Goal: Navigation & Orientation: Find specific page/section

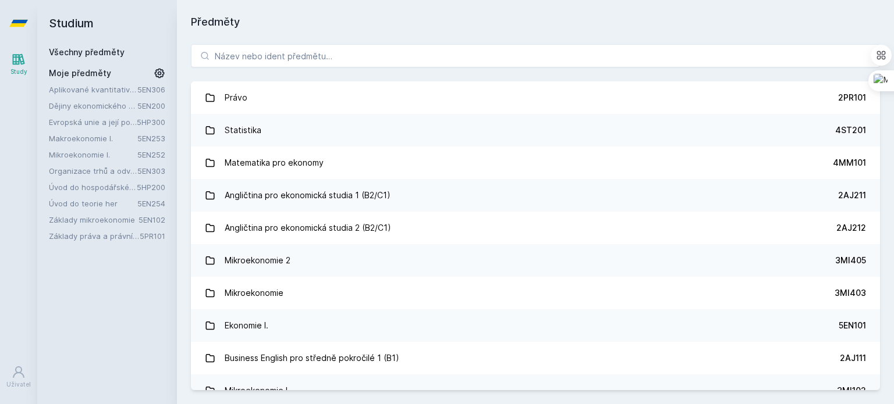
click at [76, 155] on link "Mikroekonomie I." at bounding box center [93, 155] width 88 height 12
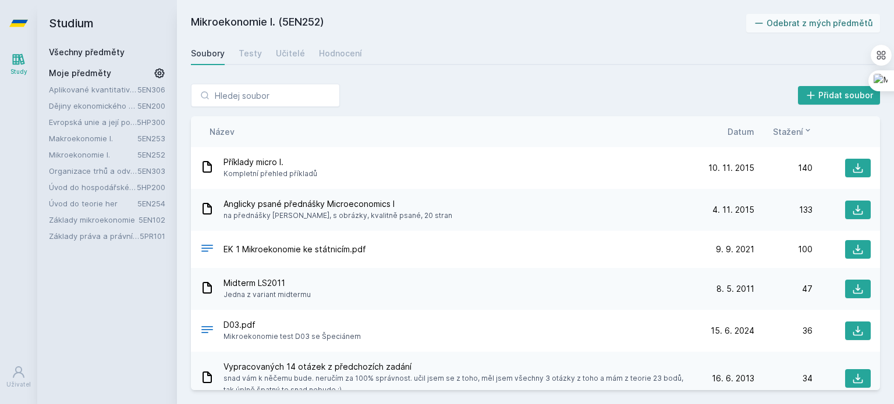
click at [746, 132] on span "Datum" at bounding box center [740, 132] width 27 height 12
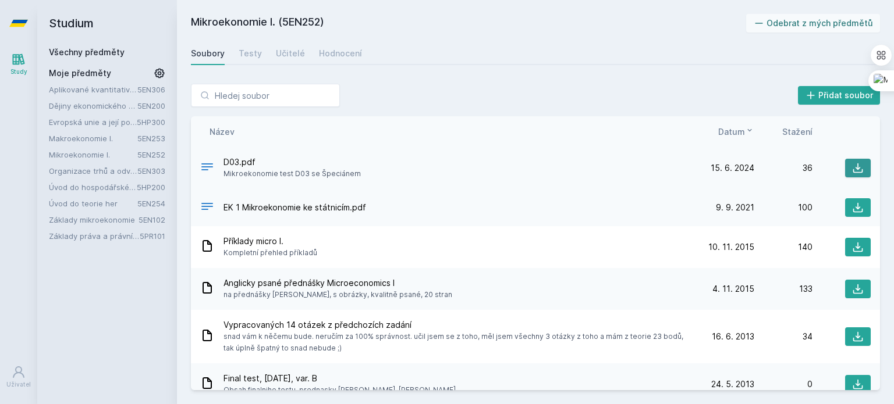
click at [852, 164] on icon at bounding box center [858, 168] width 12 height 12
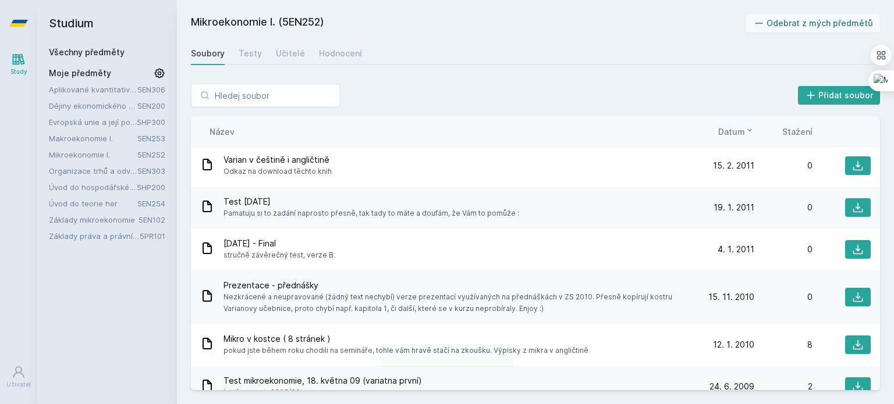
scroll to position [1069, 0]
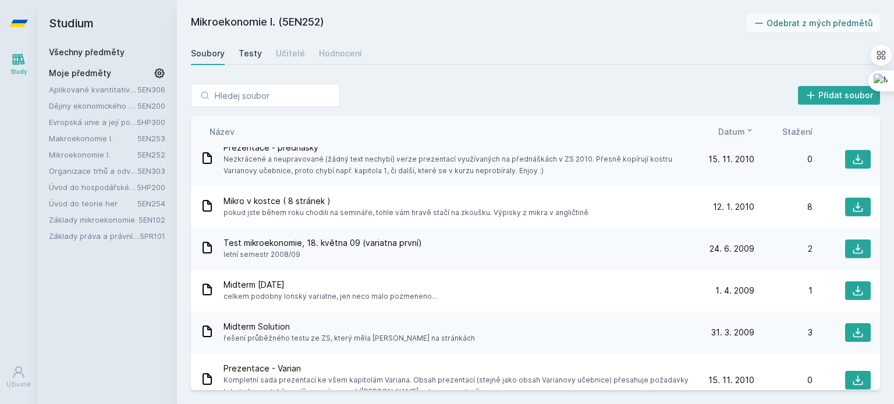
click at [252, 56] on div "Testy" at bounding box center [250, 54] width 23 height 12
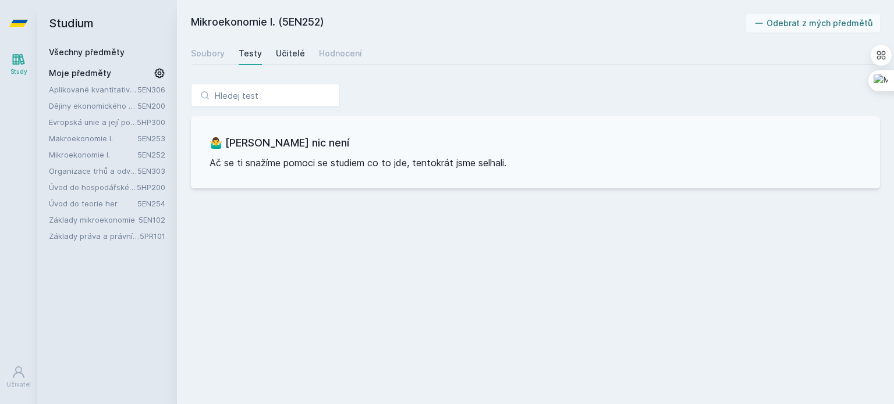
click at [280, 56] on div "Učitelé" at bounding box center [290, 54] width 29 height 12
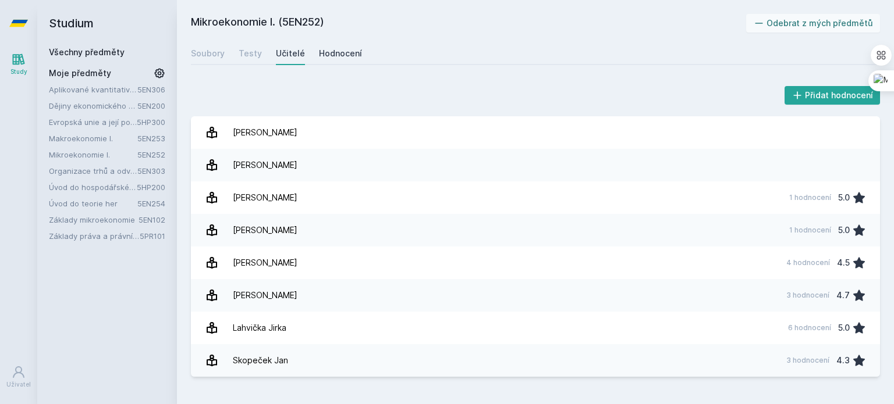
click at [332, 48] on div "Hodnocení" at bounding box center [340, 54] width 43 height 12
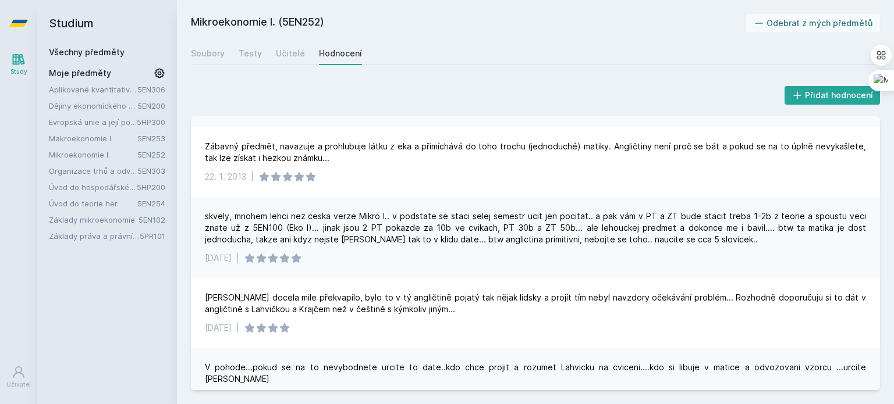
scroll to position [932, 0]
